Goal: Task Accomplishment & Management: Use online tool/utility

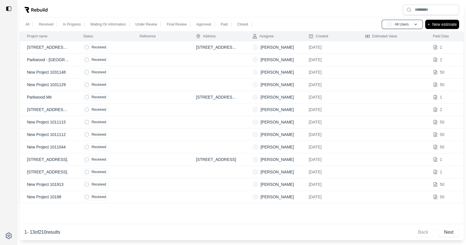
click at [141, 58] on td at bounding box center [161, 60] width 57 height 12
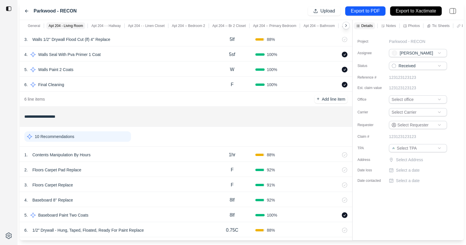
scroll to position [2315, 0]
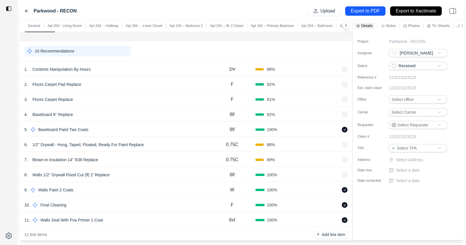
click at [129, 186] on div "9 . Walls Paint 2 Coats" at bounding box center [116, 190] width 185 height 8
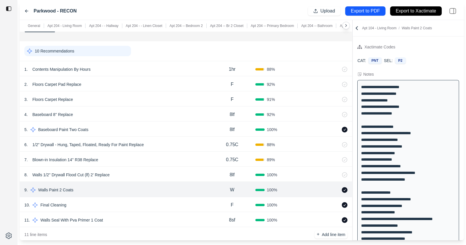
click at [113, 46] on div "10 Recommendations" at bounding box center [77, 51] width 107 height 10
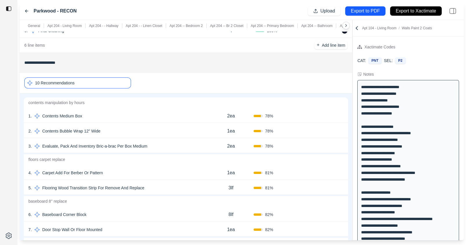
scroll to position [2283, 0]
click at [115, 78] on div "10 Recommendations" at bounding box center [77, 83] width 107 height 11
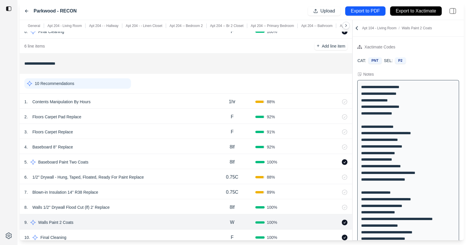
click at [122, 78] on div "10 Recommendations" at bounding box center [77, 83] width 107 height 10
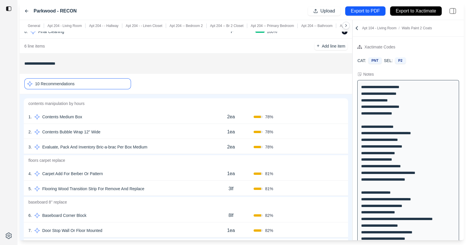
click at [27, 11] on icon at bounding box center [26, 11] width 5 height 5
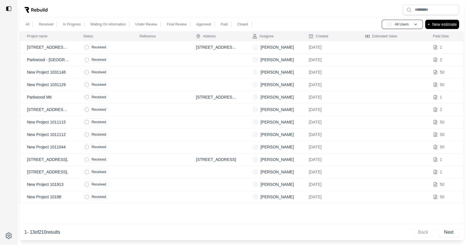
click at [71, 70] on td "New Project 1031148" at bounding box center [48, 72] width 57 height 12
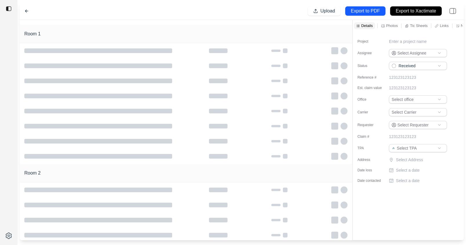
type input "**********"
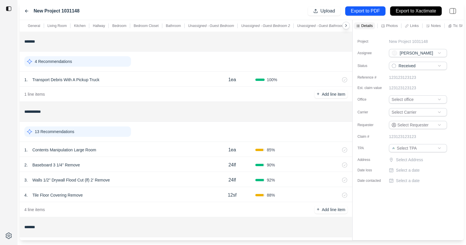
click at [105, 130] on div "13 Recommendations" at bounding box center [77, 131] width 107 height 10
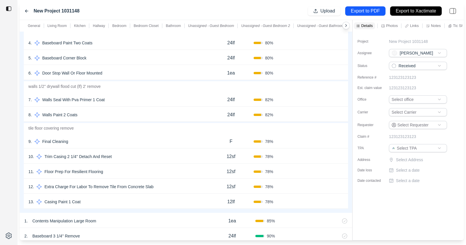
scroll to position [192, 0]
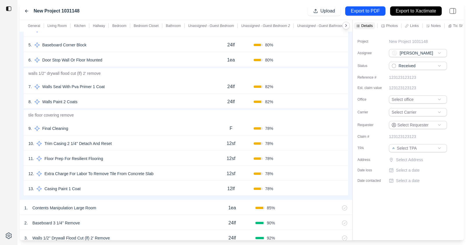
click at [110, 106] on div "8 . Walls Paint 2 Coats 24lf 82 % Confirm" at bounding box center [186, 101] width 325 height 15
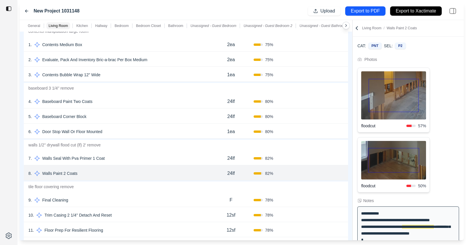
scroll to position [57, 0]
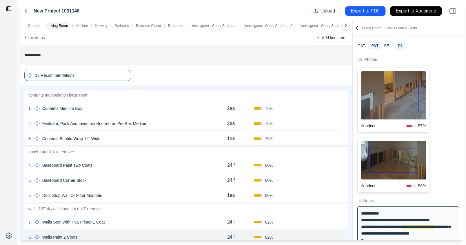
click at [111, 74] on div "13 Recommendations" at bounding box center [77, 75] width 107 height 11
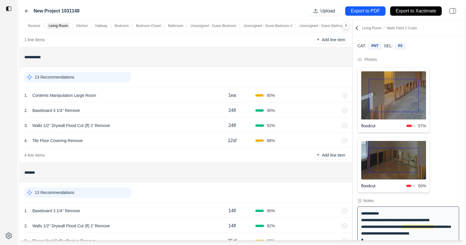
scroll to position [53, 0]
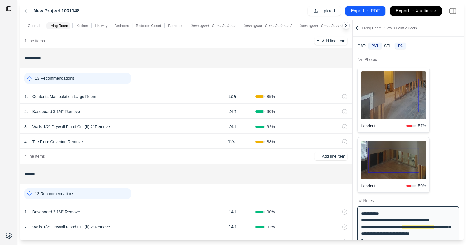
click at [99, 77] on div "13 Recommendations" at bounding box center [77, 78] width 107 height 10
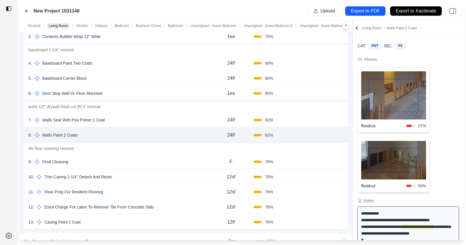
scroll to position [160, 0]
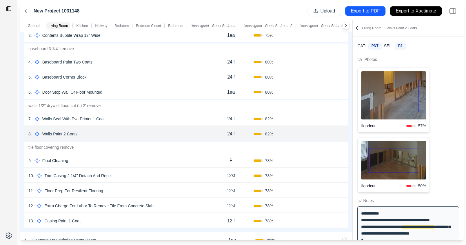
click at [161, 119] on div "7 . Walls Seal With Pva Primer 1 Coat" at bounding box center [118, 119] width 180 height 8
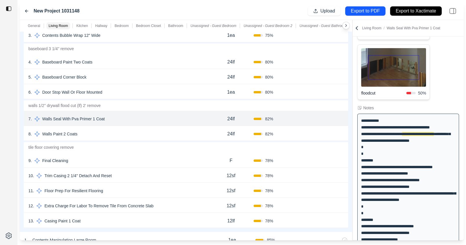
scroll to position [109, 0]
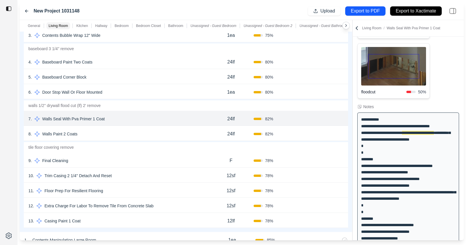
click at [162, 131] on div "8 . Walls Paint 2 Coats" at bounding box center [118, 134] width 180 height 8
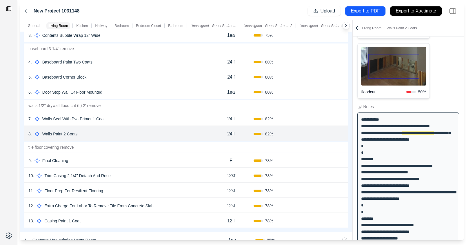
scroll to position [169, 0]
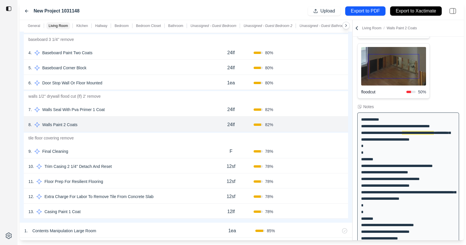
click at [177, 111] on div "7 . Walls Seal With Pva Primer 1 Coat" at bounding box center [118, 110] width 180 height 8
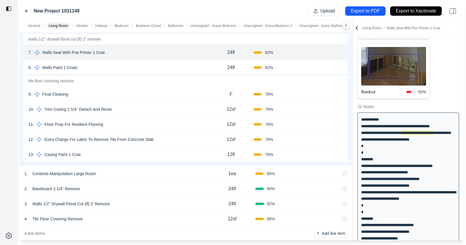
scroll to position [255, 0]
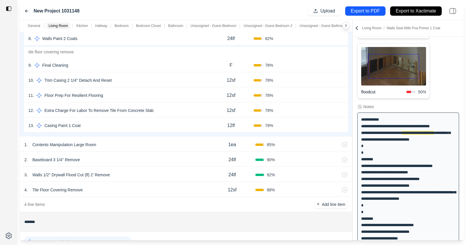
click at [159, 171] on div "3 . Walls 1/2'' Drywall Flood Cut (lf) 2' Remove" at bounding box center [116, 175] width 185 height 8
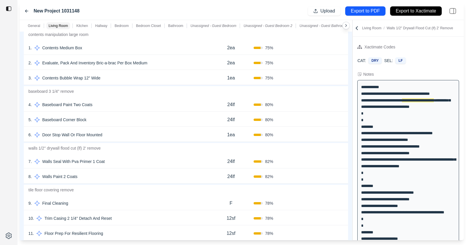
scroll to position [112, 0]
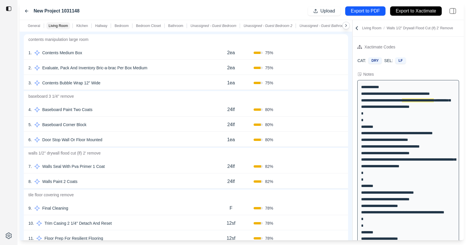
click at [238, 169] on div "24lf" at bounding box center [231, 167] width 45 height 12
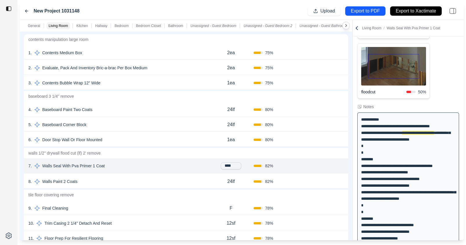
scroll to position [109, 0]
click at [329, 166] on button "Confirm" at bounding box center [327, 165] width 19 height 9
click at [242, 179] on div "24lf" at bounding box center [231, 182] width 45 height 12
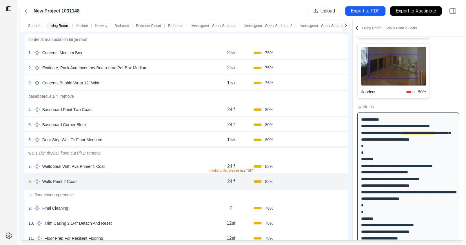
click at [295, 180] on div "82 %" at bounding box center [276, 182] width 45 height 6
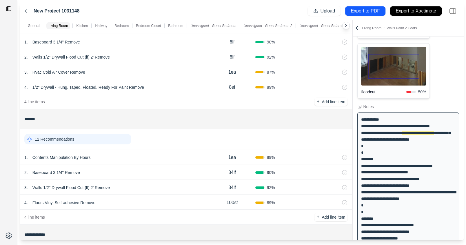
scroll to position [618, 0]
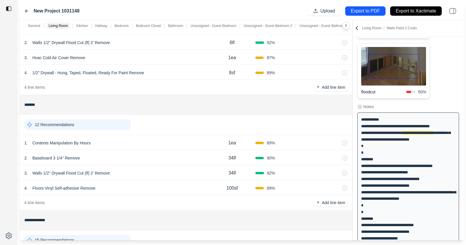
click at [26, 10] on icon at bounding box center [26, 11] width 3 height 3
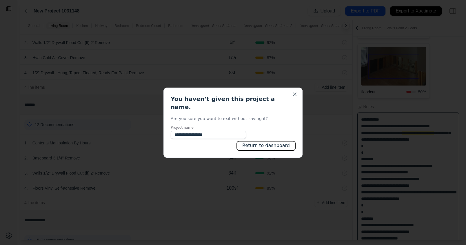
click at [269, 143] on button "Return to dashboard" at bounding box center [266, 145] width 59 height 9
